Goal: Task Accomplishment & Management: Use online tool/utility

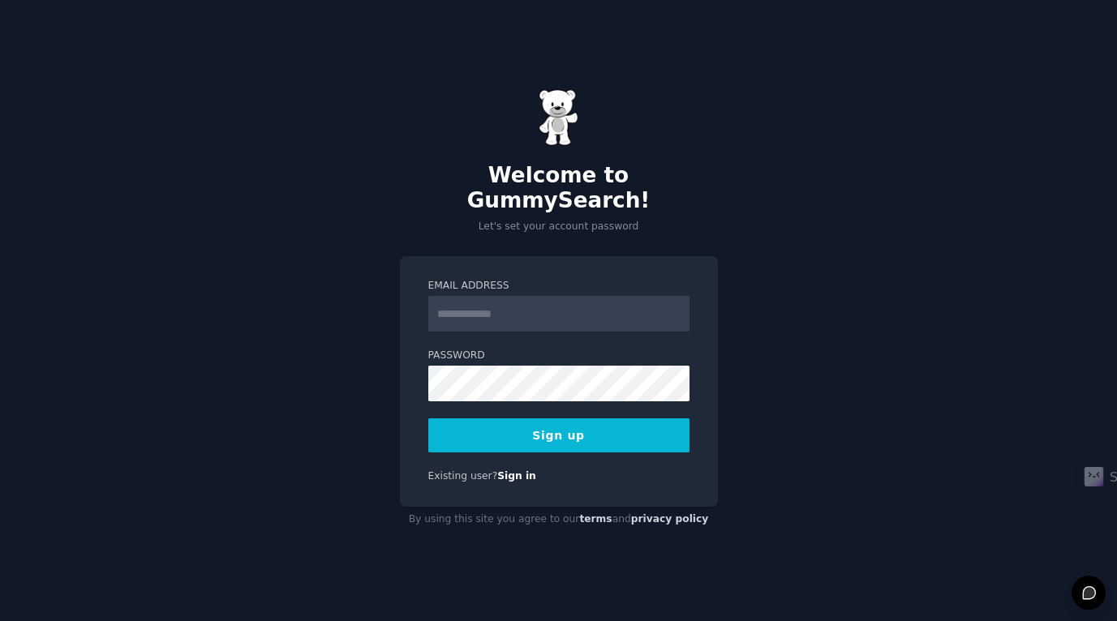
type input "**********"
click at [541, 423] on button "Sign up" at bounding box center [558, 436] width 261 height 34
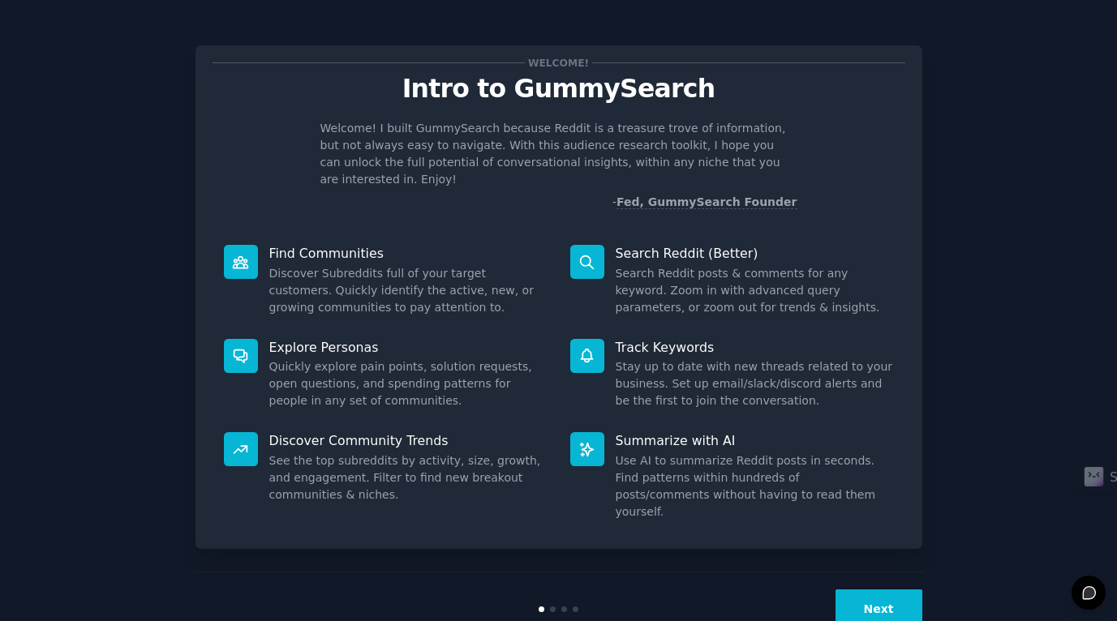
click at [871, 590] on button "Next" at bounding box center [879, 610] width 87 height 40
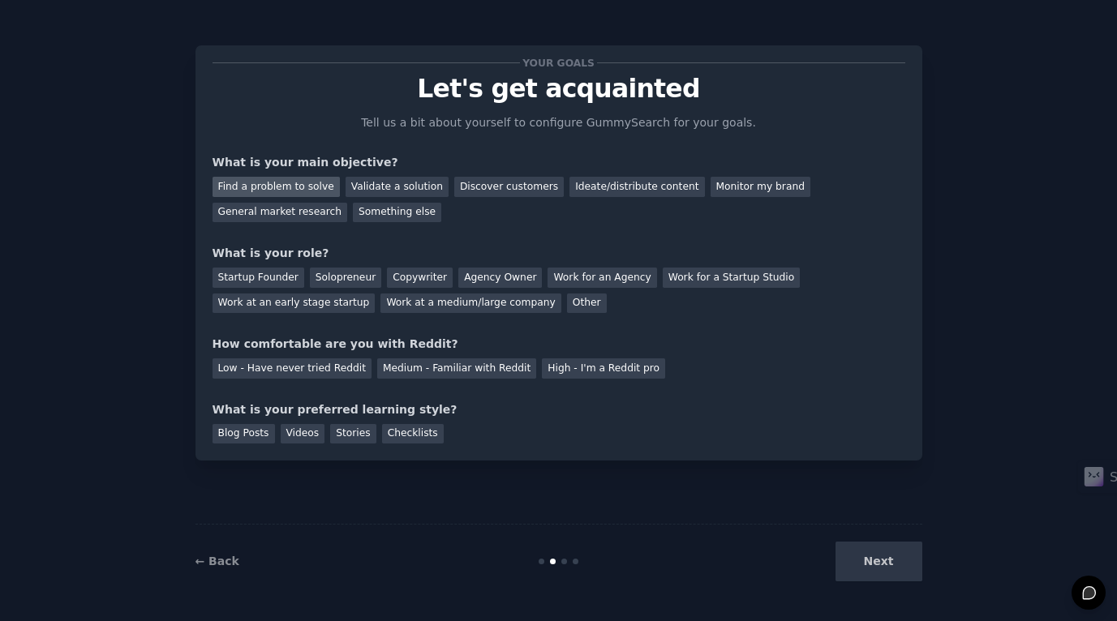
click at [266, 191] on div "Find a problem to solve" at bounding box center [276, 187] width 127 height 20
click at [245, 277] on div "Startup Founder" at bounding box center [259, 278] width 92 height 20
click at [316, 271] on div "Solopreneur" at bounding box center [345, 278] width 71 height 20
click at [264, 276] on div "Startup Founder" at bounding box center [259, 278] width 92 height 20
click at [323, 270] on div "Solopreneur" at bounding box center [345, 278] width 71 height 20
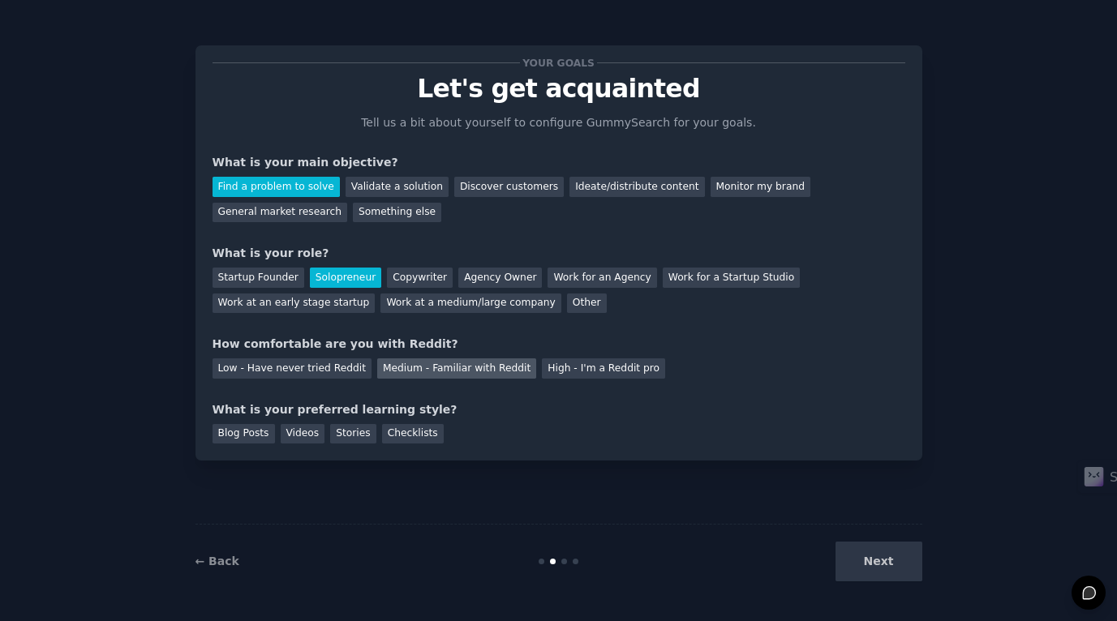
click at [423, 376] on div "Medium - Familiar with Reddit" at bounding box center [456, 369] width 159 height 20
click at [288, 436] on div "Videos" at bounding box center [303, 434] width 45 height 20
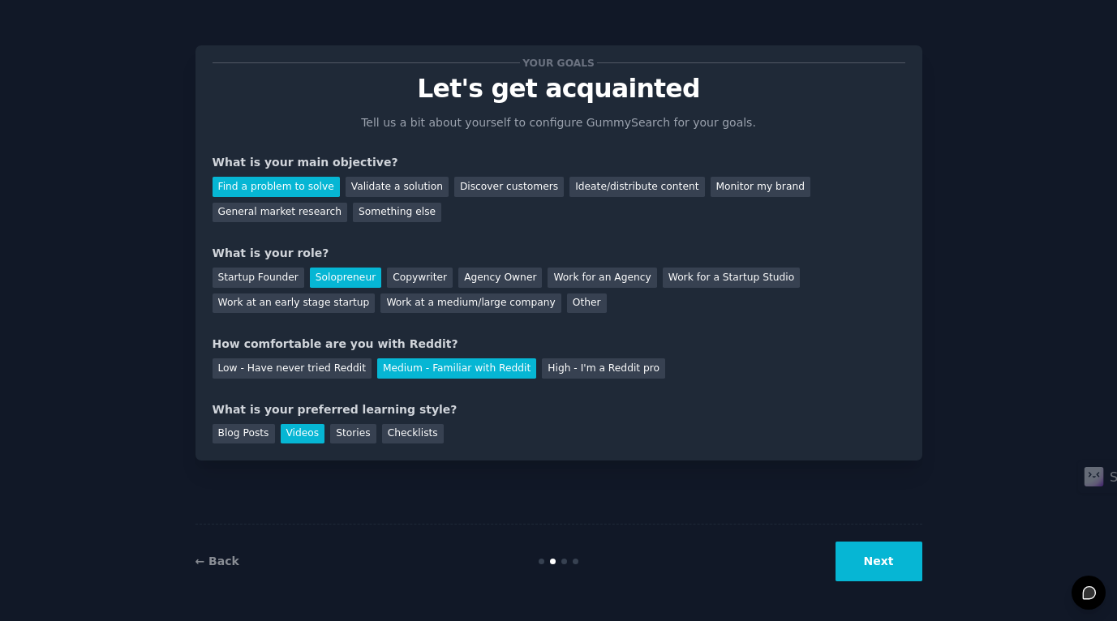
drag, startPoint x: 875, startPoint y: 556, endPoint x: 866, endPoint y: 556, distance: 9.7
click at [874, 556] on button "Next" at bounding box center [879, 562] width 87 height 40
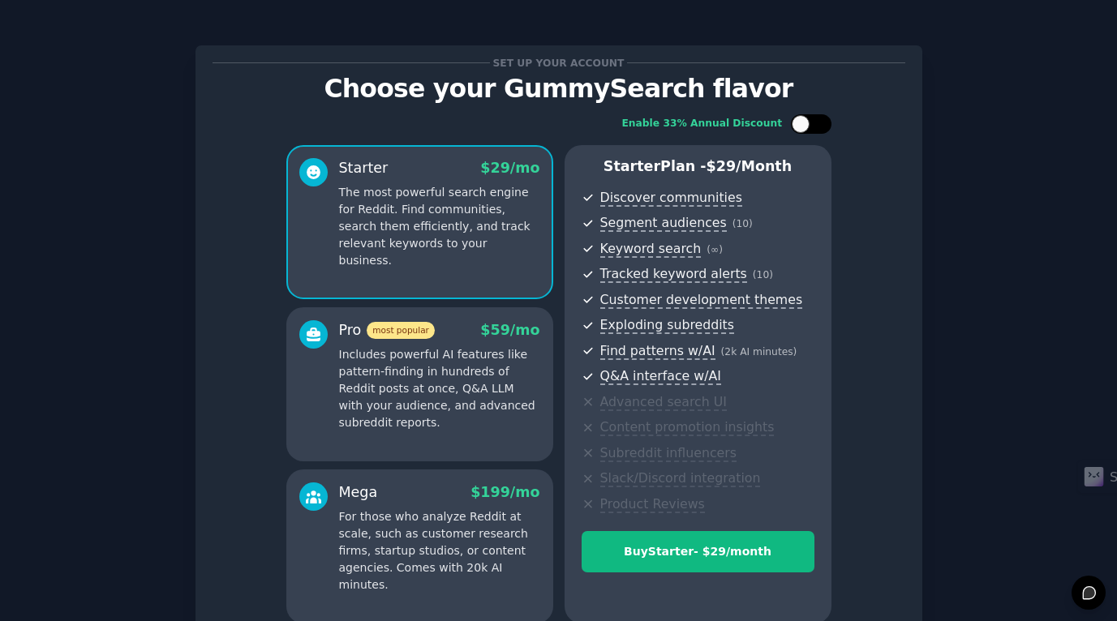
click at [797, 122] on div at bounding box center [801, 124] width 18 height 18
click at [819, 121] on div at bounding box center [822, 124] width 18 height 18
checkbox input "false"
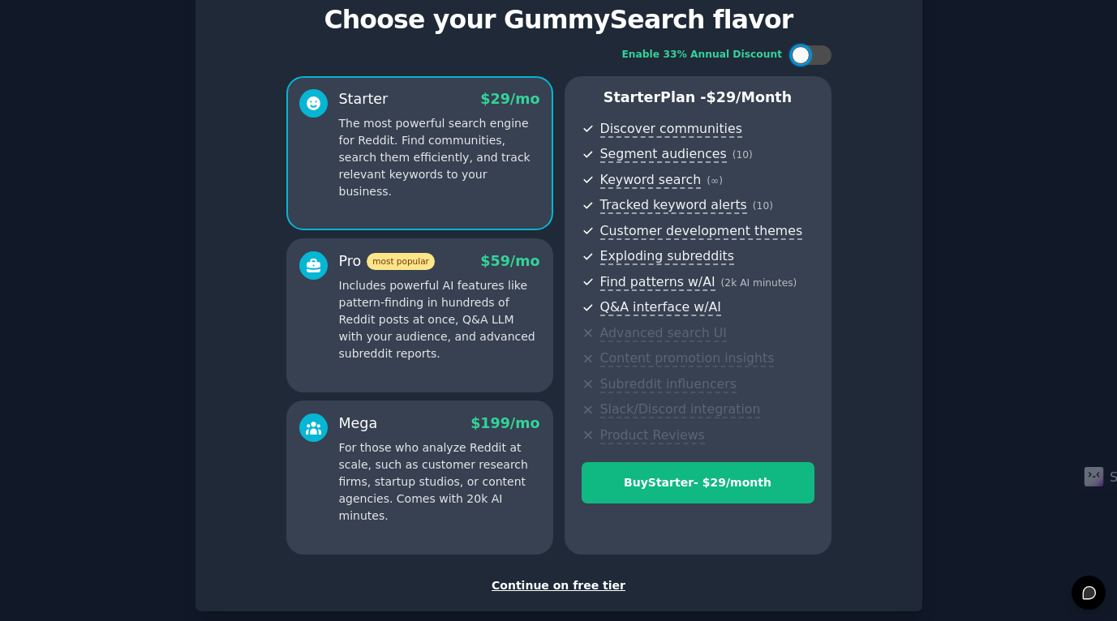
scroll to position [157, 0]
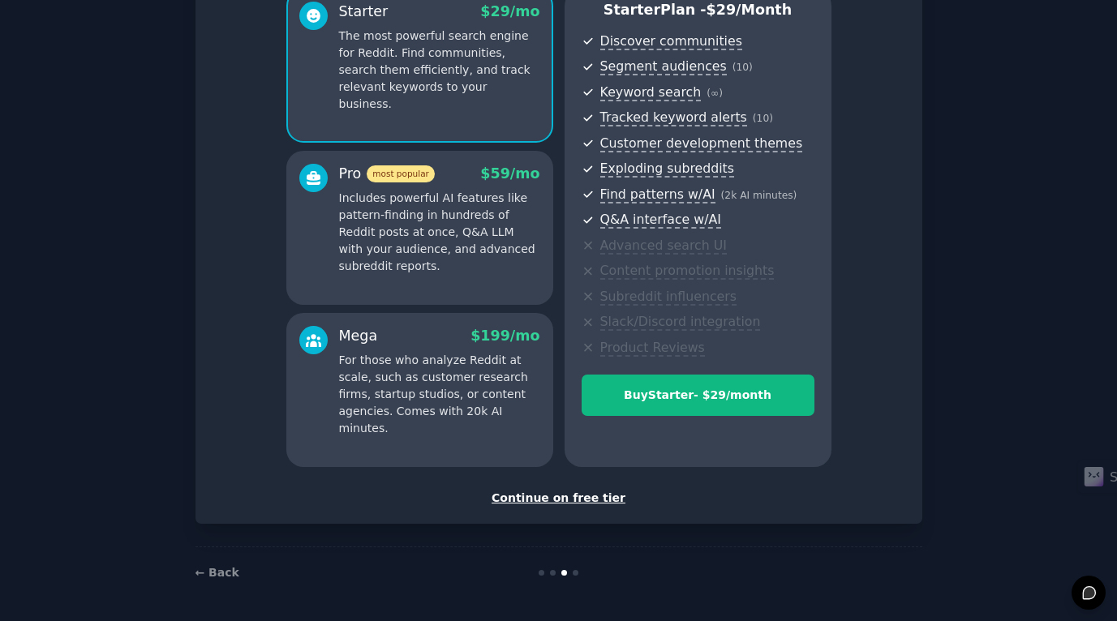
click at [559, 496] on div "Continue on free tier" at bounding box center [559, 498] width 693 height 17
